Goal: Information Seeking & Learning: Learn about a topic

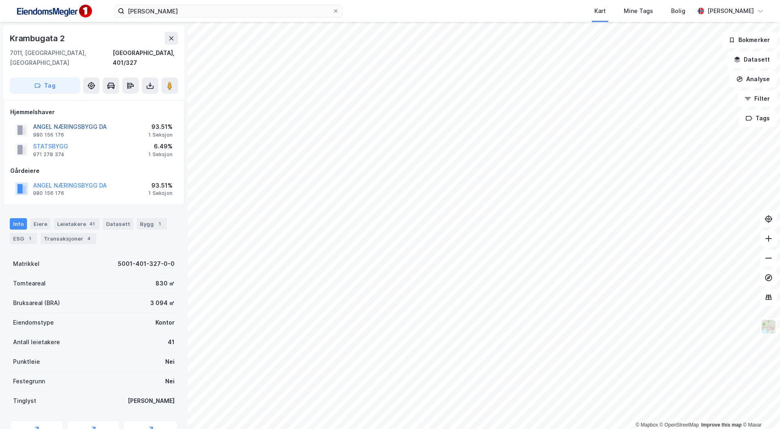
click at [0, 0] on button "ANGEL NÆRINGSBYGG DA" at bounding box center [0, 0] width 0 height 0
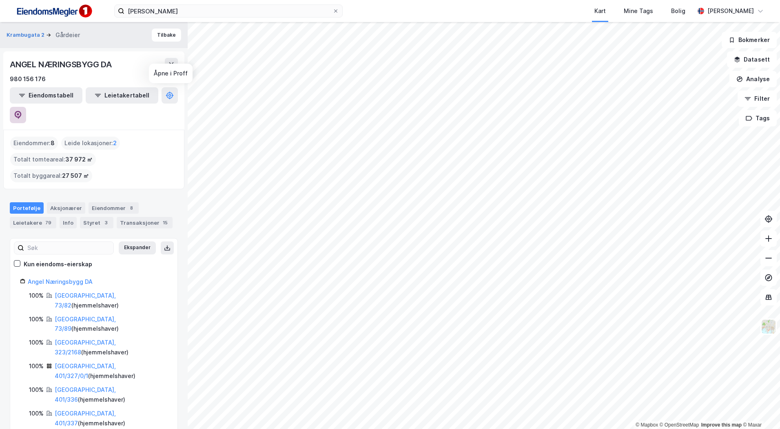
click at [26, 107] on button at bounding box center [18, 115] width 16 height 16
